Goal: Transaction & Acquisition: Purchase product/service

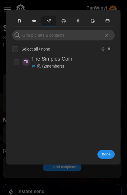
click at [36, 50] on label "Select all / none" at bounding box center [34, 49] width 32 height 6
click at [18, 50] on input "Select all / none" at bounding box center [15, 49] width 6 height 6
checkbox input "true"
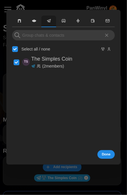
click at [105, 155] on span "Done" at bounding box center [106, 155] width 9 height 8
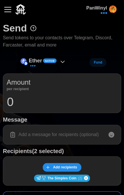
click at [62, 62] on icon at bounding box center [62, 62] width 3 height 2
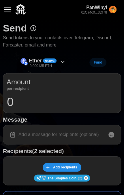
click at [63, 64] on icon at bounding box center [62, 61] width 7 height 7
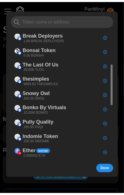
scroll to position [116, 0]
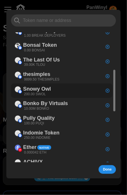
click at [53, 89] on div "Snowy Owl 200.00 SWOL" at bounding box center [33, 90] width 42 height 13
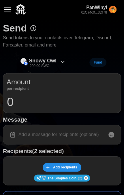
click at [30, 106] on input "0" at bounding box center [62, 102] width 111 height 14
type input "50"
click at [59, 135] on input at bounding box center [62, 135] width 111 height 12
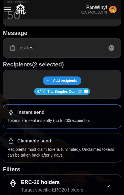
scroll to position [131, 0]
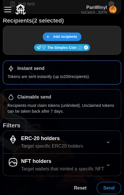
type input "test test"
click at [109, 187] on span "Send" at bounding box center [108, 188] width 11 height 12
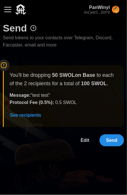
click at [116, 143] on span "Send" at bounding box center [111, 141] width 11 height 12
click at [82, 141] on span "Edit" at bounding box center [85, 141] width 9 height 12
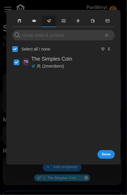
click at [105, 157] on span "Done" at bounding box center [106, 155] width 9 height 8
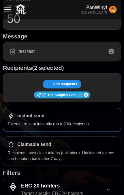
scroll to position [131, 0]
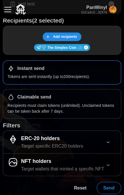
click at [106, 186] on span "Send" at bounding box center [108, 188] width 11 height 12
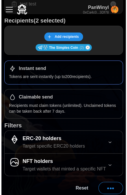
scroll to position [0, 0]
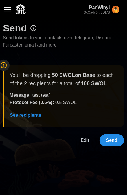
click at [114, 140] on span "Send" at bounding box center [111, 141] width 11 height 12
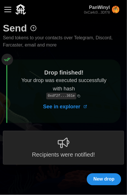
click at [9, 10] on div "button" at bounding box center [7, 9] width 7 height 1
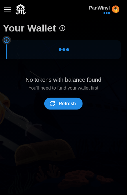
click at [69, 108] on span "Refresh" at bounding box center [67, 104] width 17 height 12
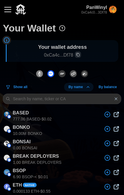
click at [6, 10] on div "button" at bounding box center [7, 9] width 7 height 1
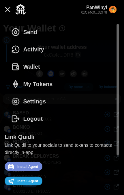
click at [55, 87] on button "My Tokens" at bounding box center [34, 83] width 58 height 17
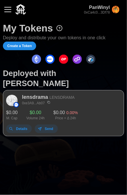
click at [5, 12] on button "button" at bounding box center [8, 10] width 10 height 10
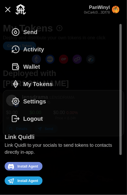
click at [24, 33] on span "Send" at bounding box center [30, 32] width 14 height 17
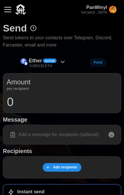
scroll to position [58, 0]
